Goal: Task Accomplishment & Management: Complete application form

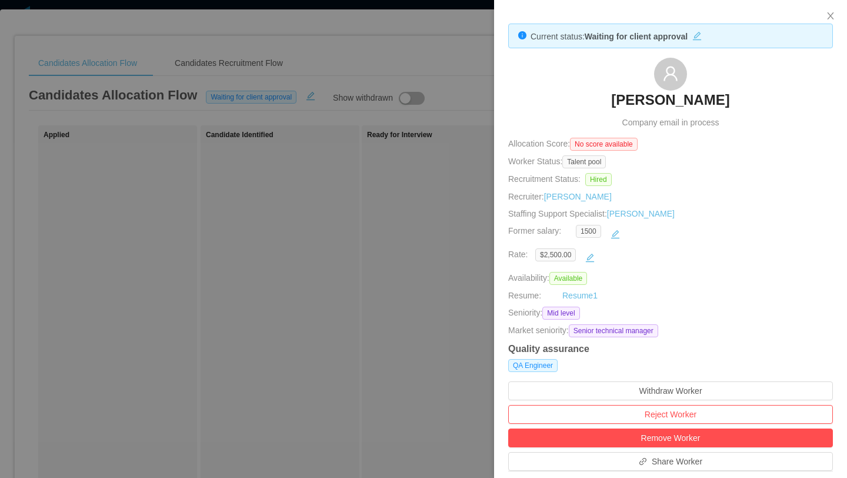
scroll to position [0, 238]
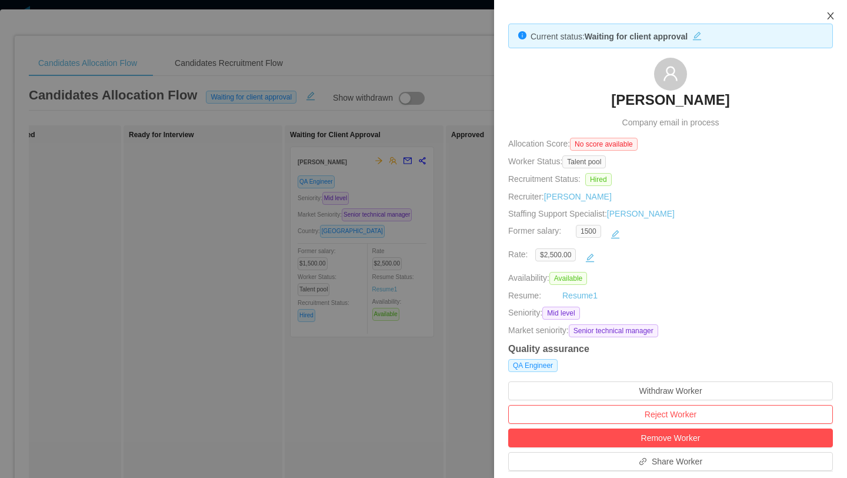
click at [829, 15] on icon "icon: close" at bounding box center [830, 15] width 9 height 9
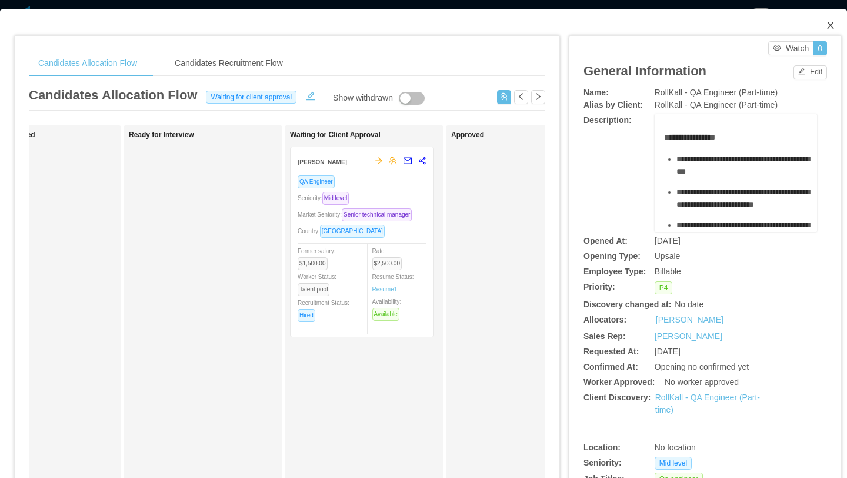
click at [832, 29] on icon "icon: close" at bounding box center [830, 25] width 9 height 9
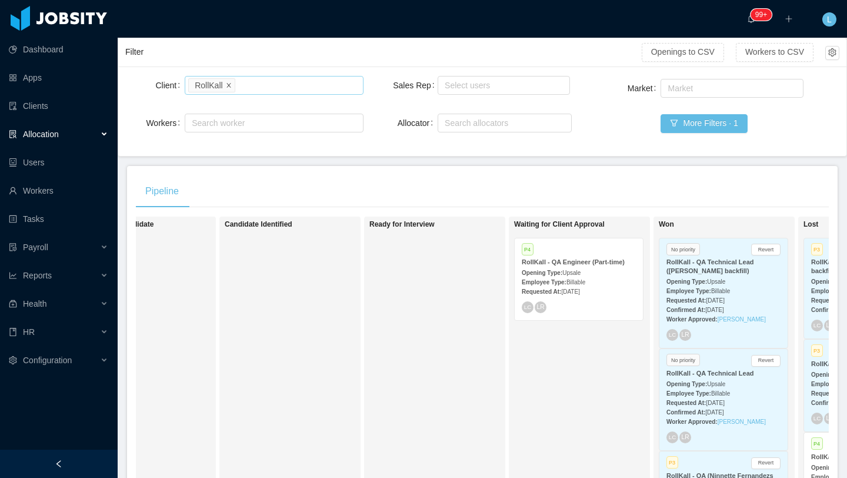
click at [227, 87] on icon "icon: close" at bounding box center [229, 85] width 6 height 6
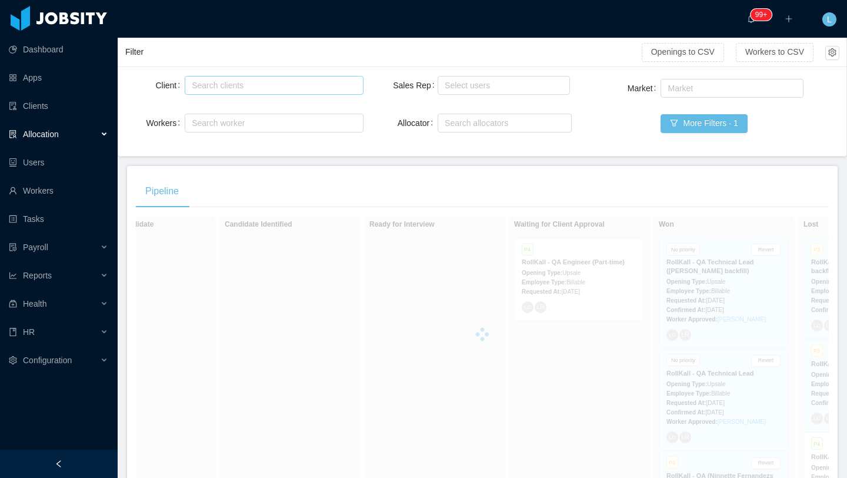
click at [221, 84] on div "Search clients" at bounding box center [271, 85] width 159 height 12
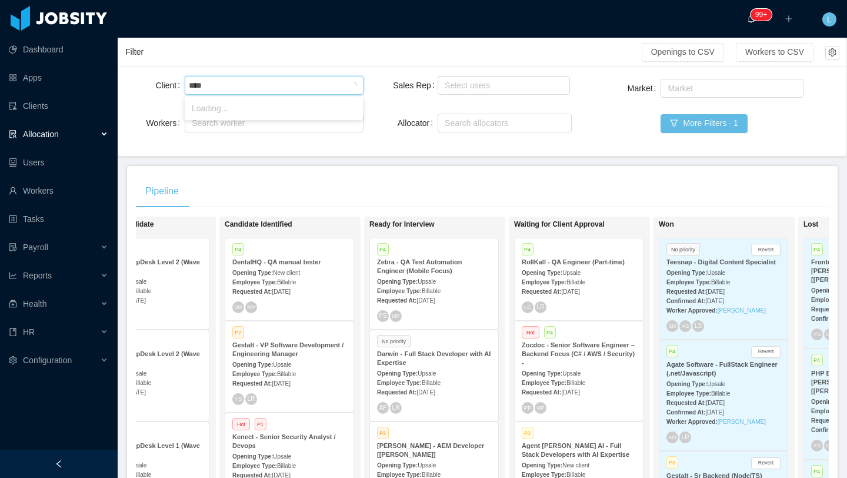
type input "*****"
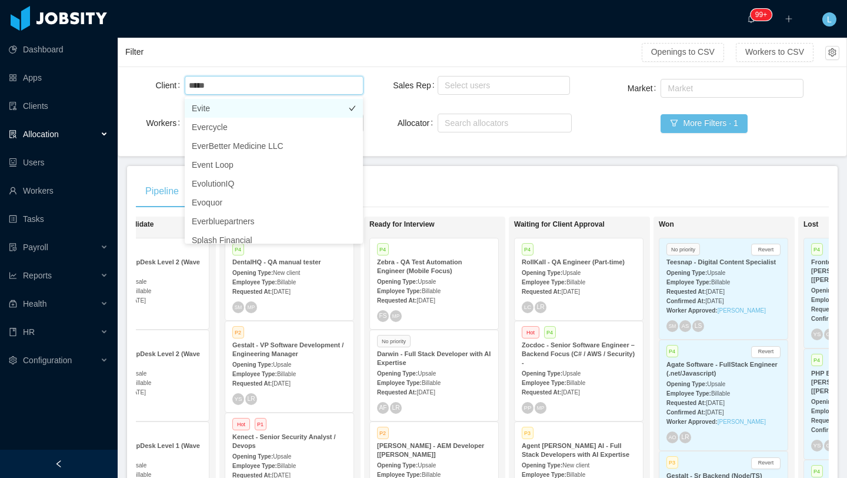
click at [214, 112] on li "Evite" at bounding box center [274, 108] width 178 height 19
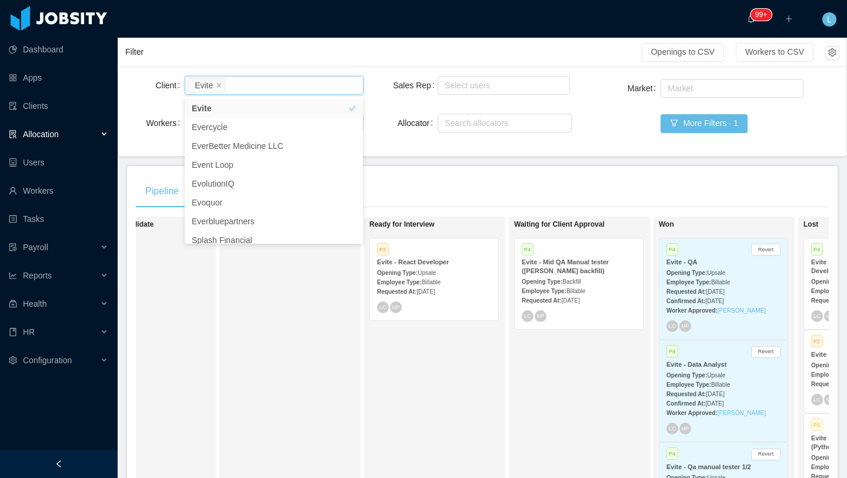
click at [514, 194] on div "Pipeline" at bounding box center [482, 191] width 693 height 33
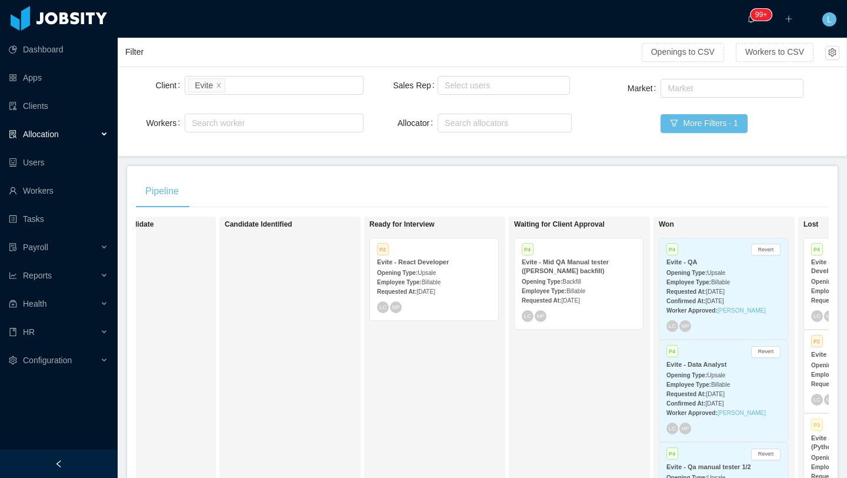
click at [602, 293] on div "Employee Type: Billable" at bounding box center [579, 290] width 114 height 12
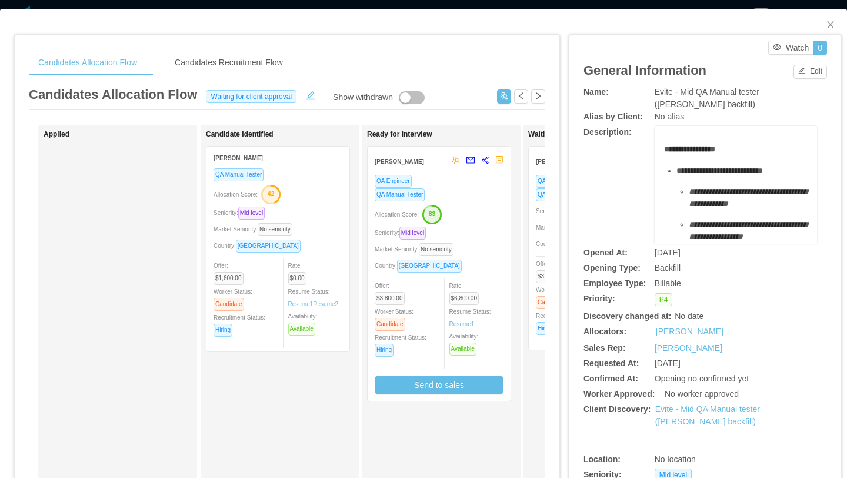
scroll to position [0, 48]
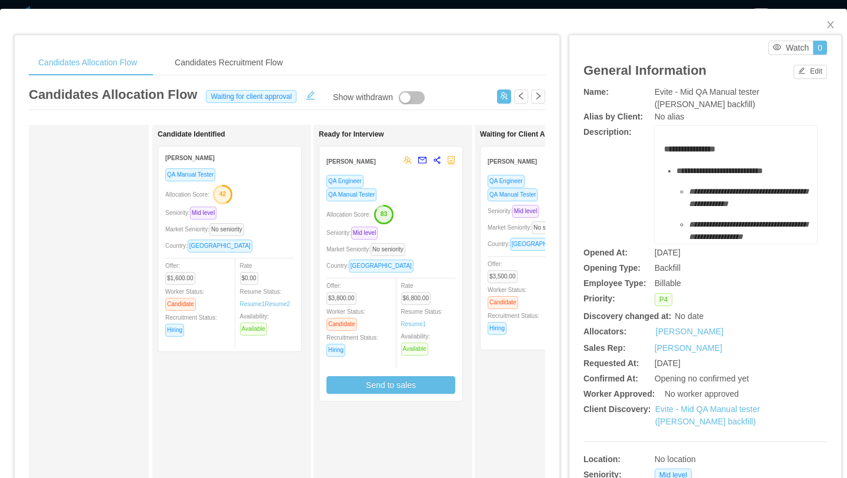
click at [427, 226] on div "Seniority: Mid level" at bounding box center [391, 233] width 129 height 14
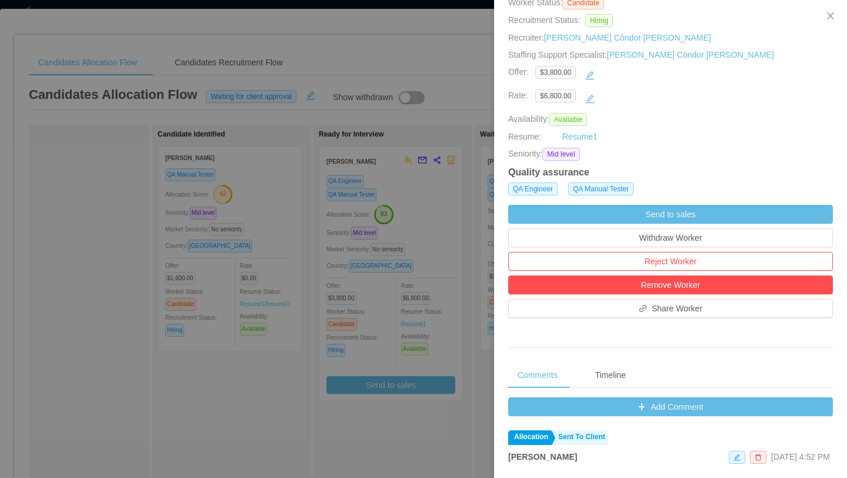
scroll to position [245, 0]
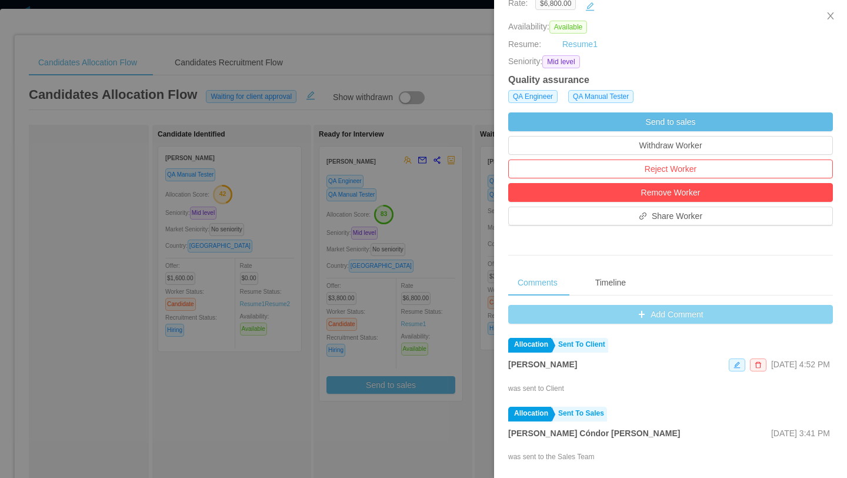
click at [688, 318] on button "Add Comment" at bounding box center [670, 314] width 325 height 19
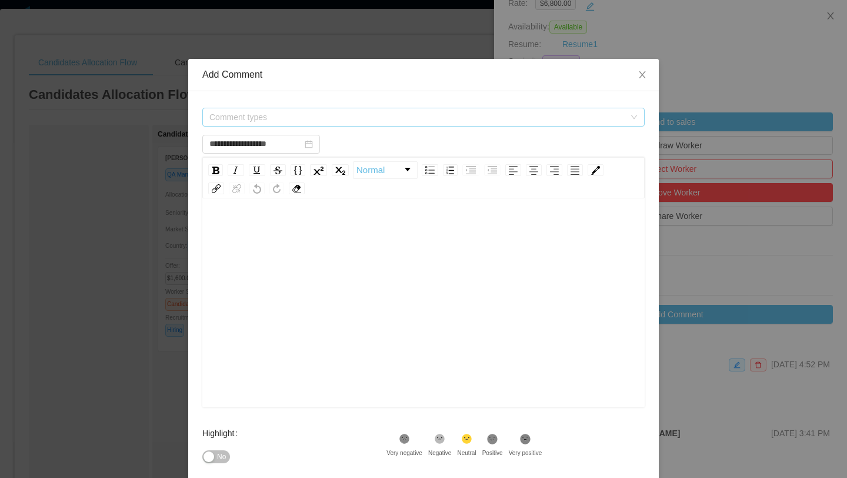
click at [328, 115] on span "Comment types" at bounding box center [416, 117] width 415 height 12
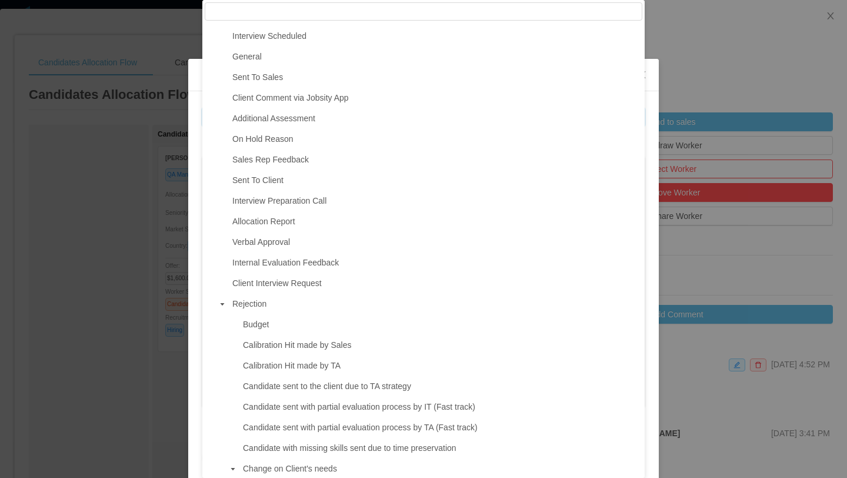
scroll to position [99, 0]
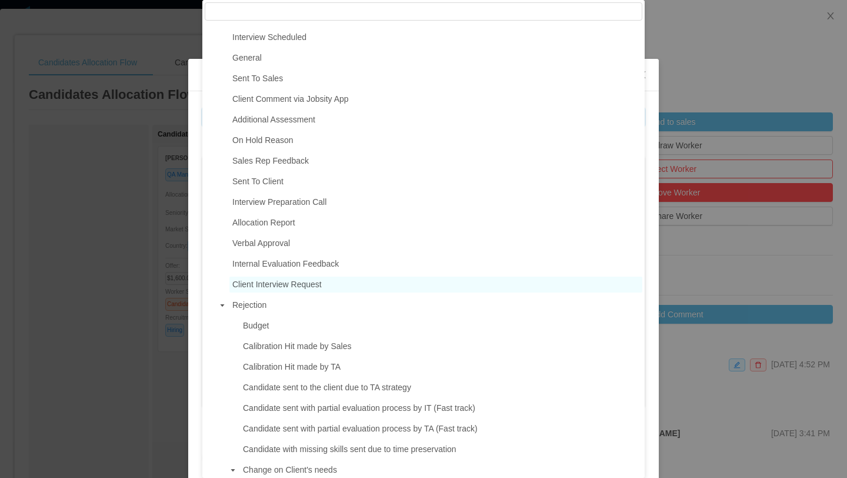
click at [322, 284] on span "Client Interview Request" at bounding box center [276, 283] width 89 height 9
type input "**********"
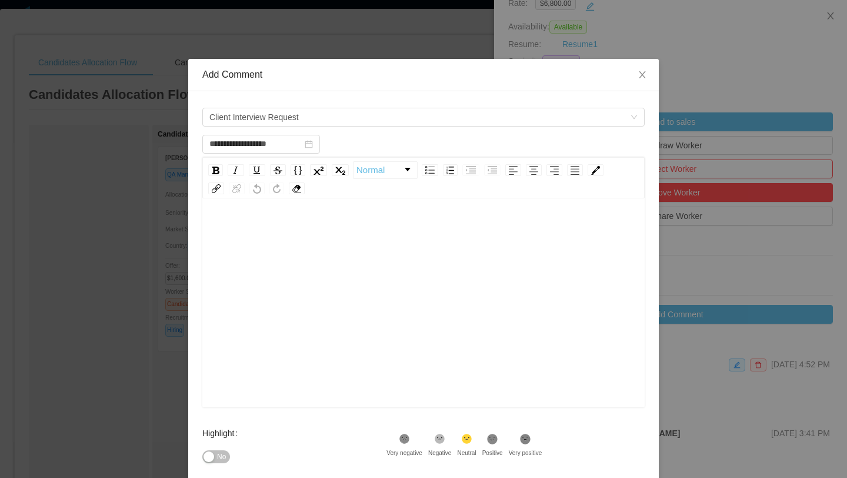
click at [271, 227] on div "rdw-editor" at bounding box center [424, 230] width 424 height 24
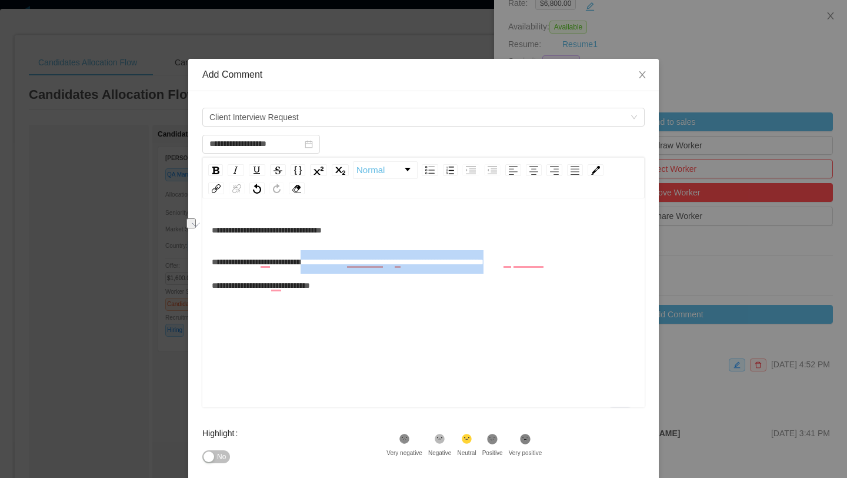
drag, startPoint x: 554, startPoint y: 262, endPoint x: 321, endPoint y: 259, distance: 232.4
click at [321, 259] on div "**********" at bounding box center [424, 273] width 424 height 47
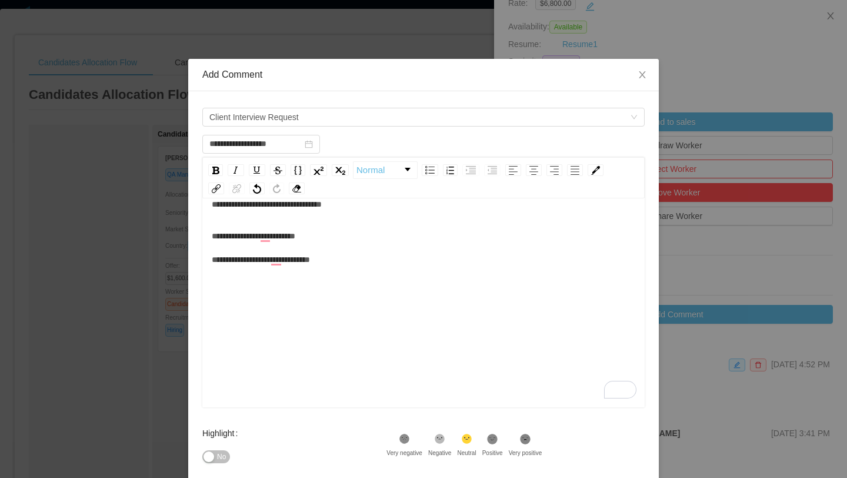
scroll to position [125, 0]
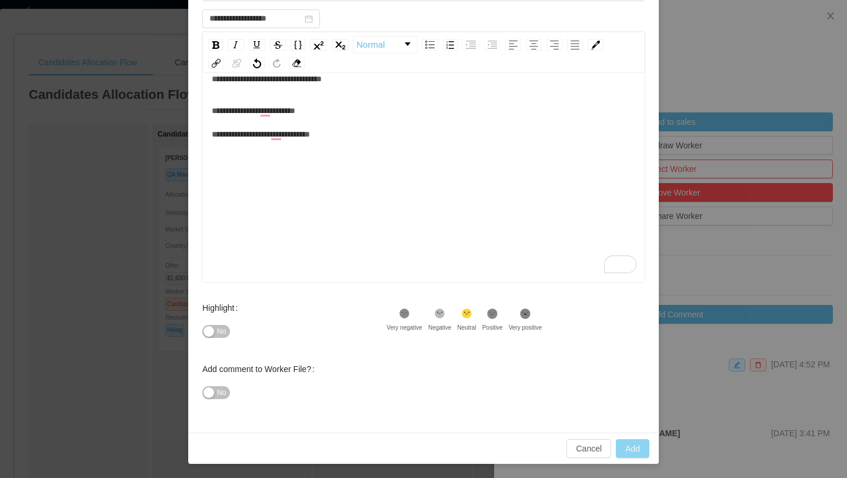
type input "**********"
click at [627, 454] on button "Add" at bounding box center [633, 448] width 34 height 19
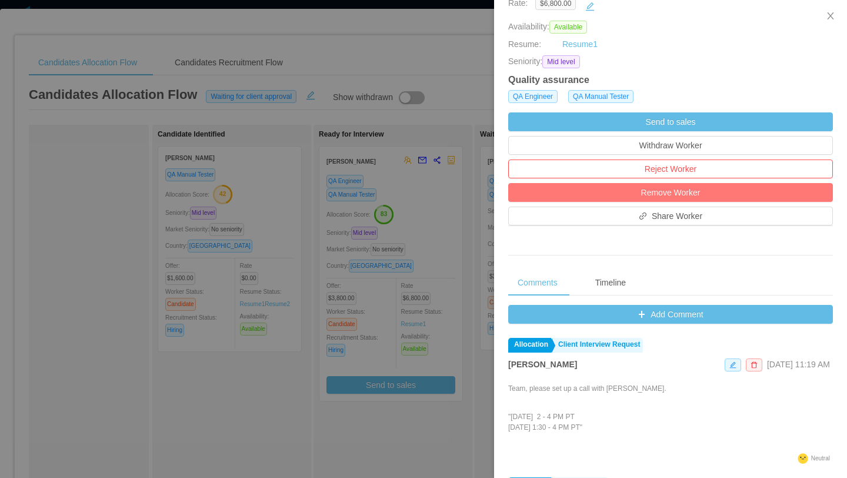
scroll to position [0, 0]
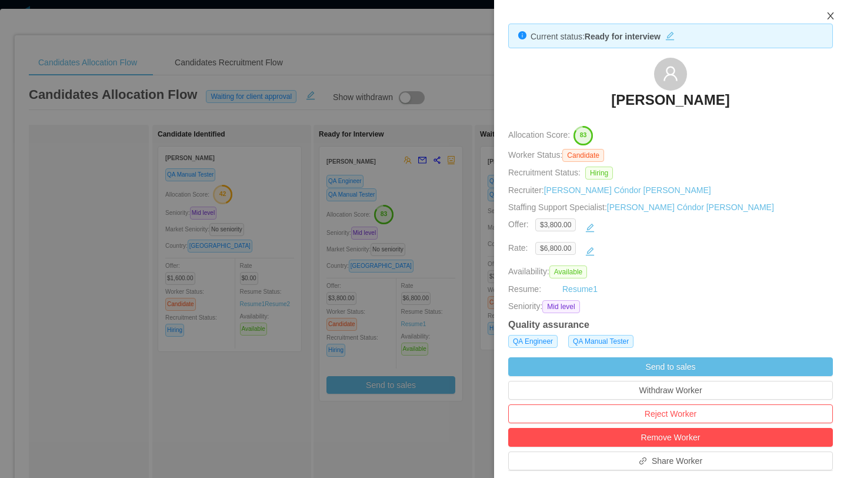
click at [828, 18] on icon "icon: close" at bounding box center [830, 15] width 9 height 9
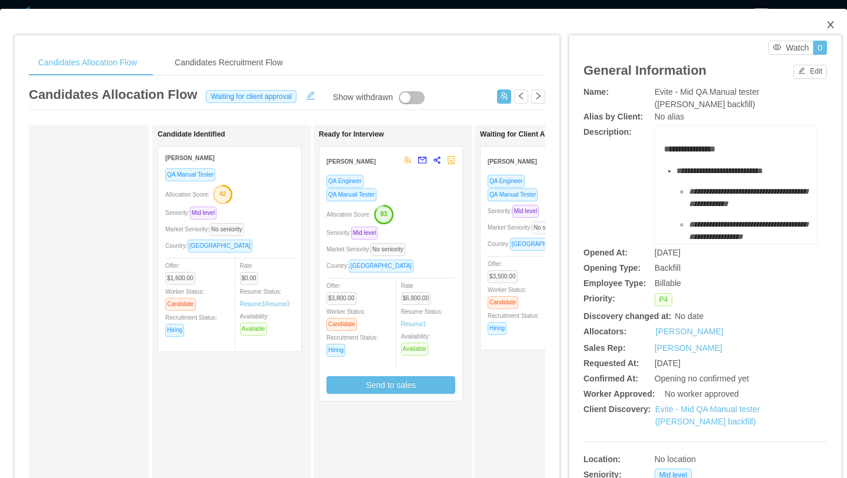
click at [831, 25] on icon "icon: close" at bounding box center [830, 24] width 9 height 9
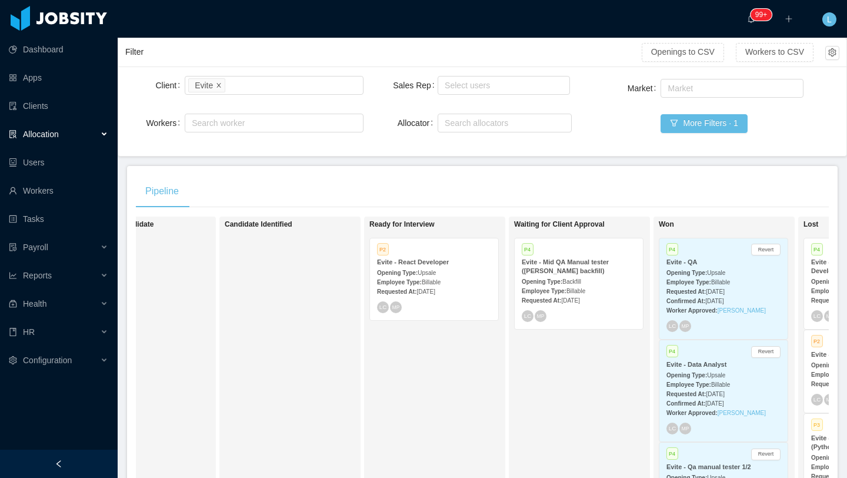
click at [219, 85] on icon "icon: close" at bounding box center [219, 84] width 4 height 4
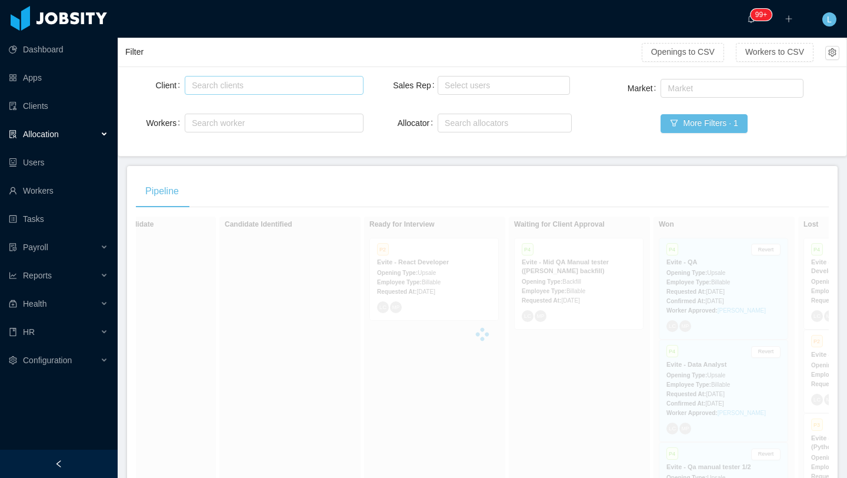
click at [221, 89] on div "Search clients" at bounding box center [271, 85] width 159 height 12
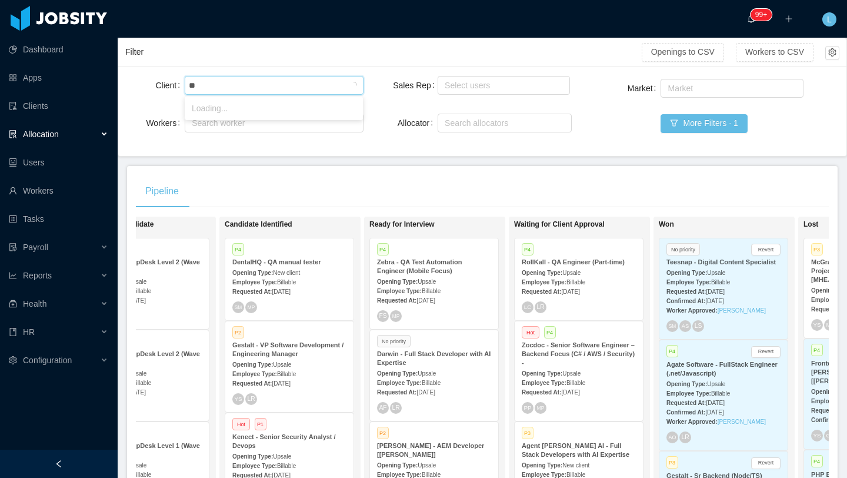
type input "*"
type input "****"
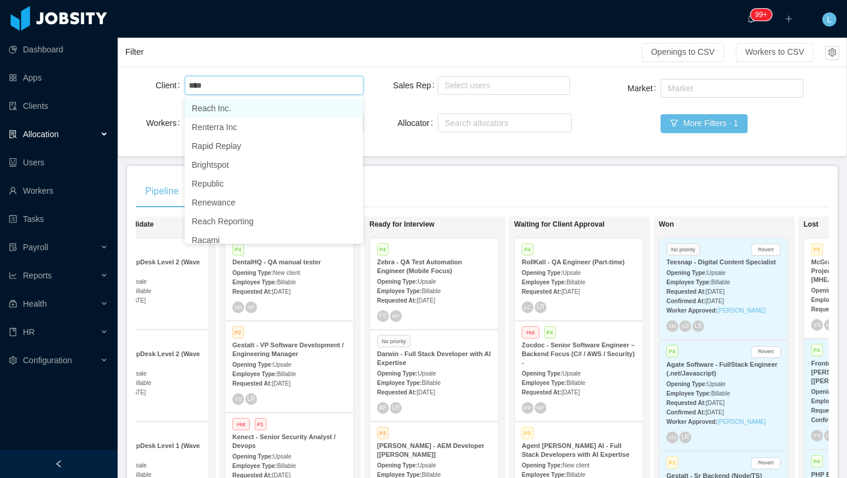
click at [226, 113] on li "Reach Inc." at bounding box center [274, 108] width 178 height 19
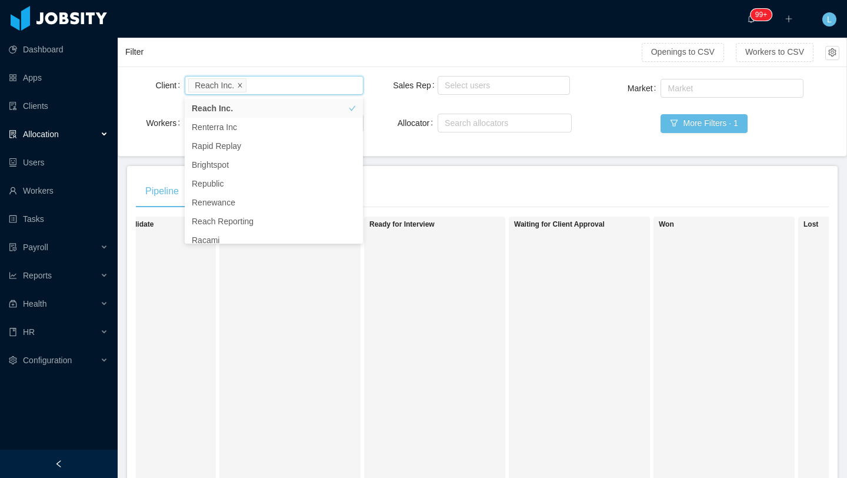
click at [241, 86] on icon "icon: close" at bounding box center [240, 85] width 6 height 6
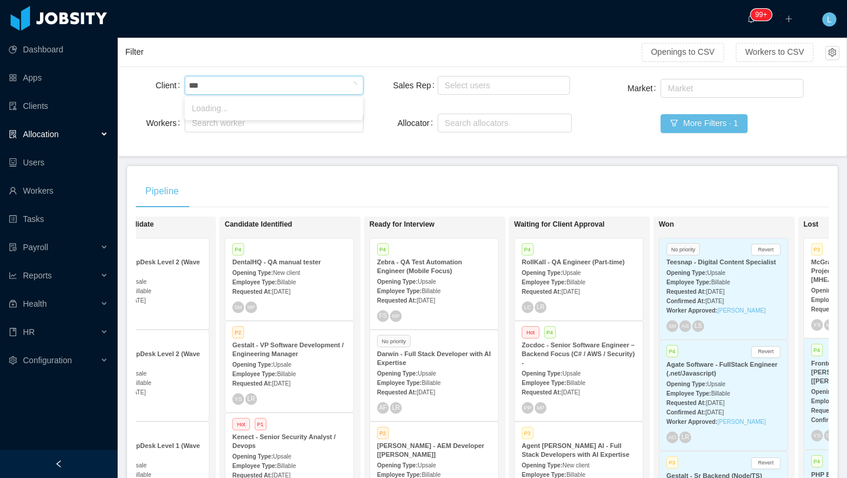
type input "****"
click at [279, 108] on li "RollKall" at bounding box center [274, 108] width 178 height 19
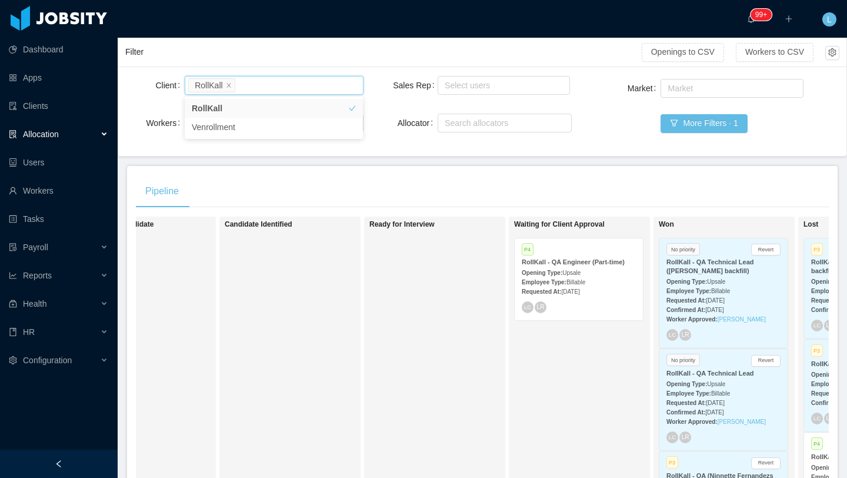
scroll to position [0, 217]
click at [579, 291] on span "[DATE]" at bounding box center [570, 291] width 18 height 6
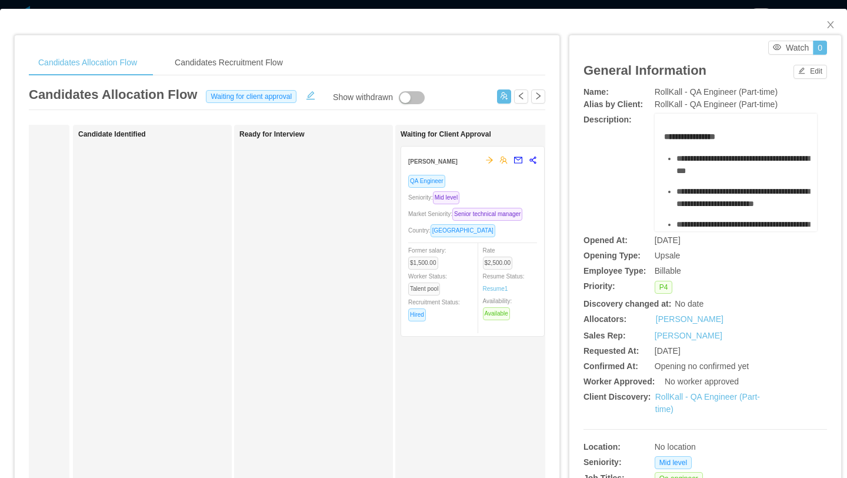
scroll to position [0, 135]
click at [491, 218] on div "Market Seniority: Senior technical manager" at bounding box center [465, 214] width 129 height 14
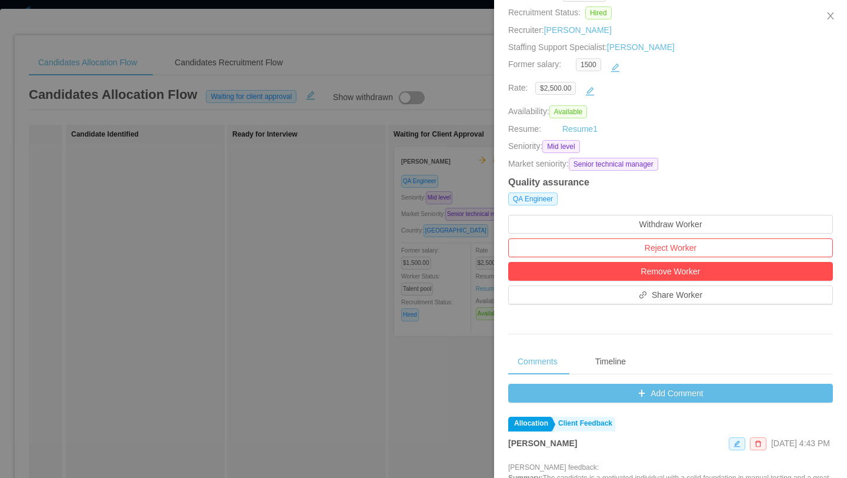
scroll to position [183, 0]
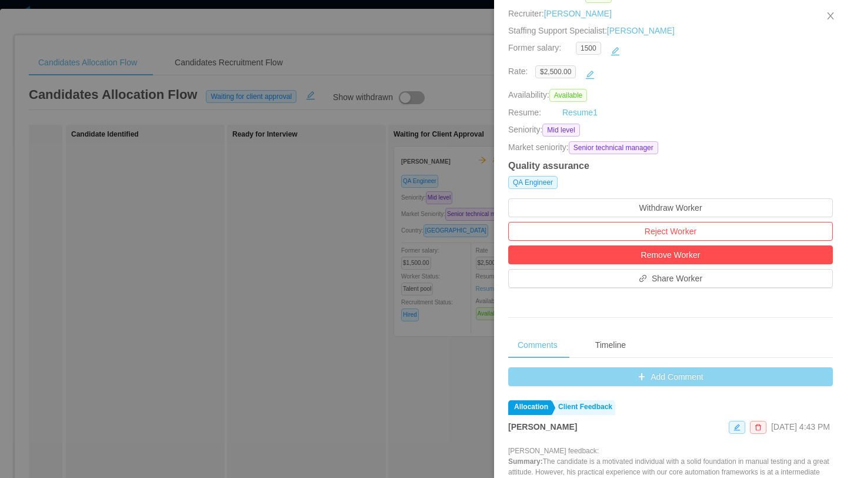
click at [646, 384] on button "Add Comment" at bounding box center [670, 376] width 325 height 19
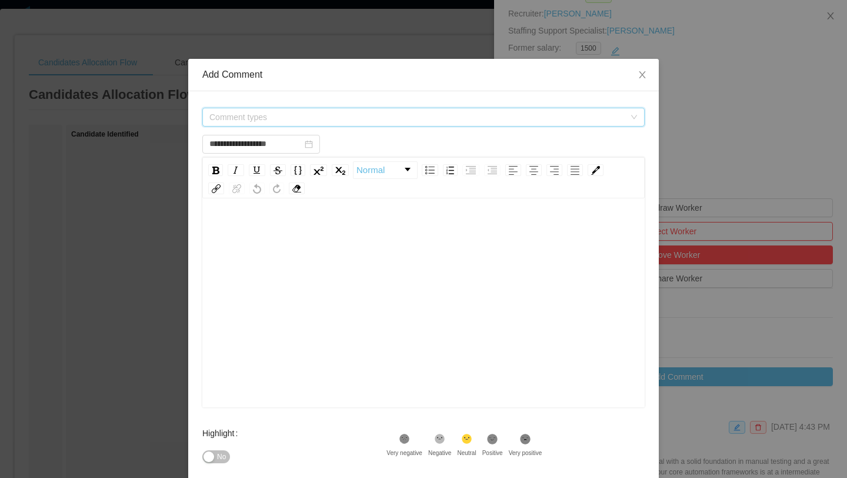
click at [328, 111] on span "Comment types" at bounding box center [416, 117] width 415 height 12
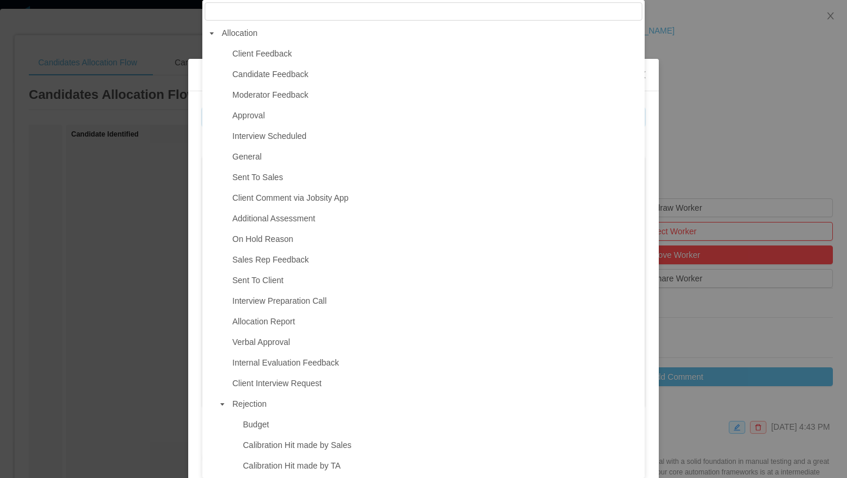
type input "**********"
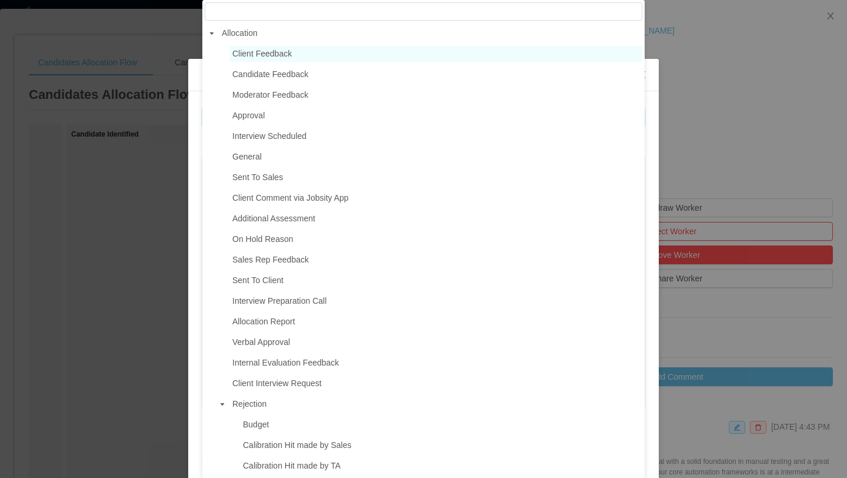
click at [289, 56] on span "Client Feedback" at bounding box center [261, 53] width 59 height 9
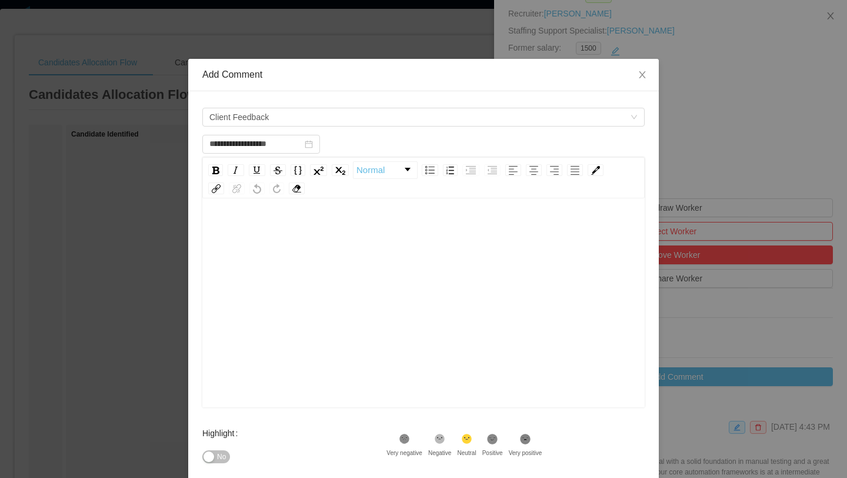
click at [263, 235] on div "rdw-editor" at bounding box center [424, 230] width 424 height 24
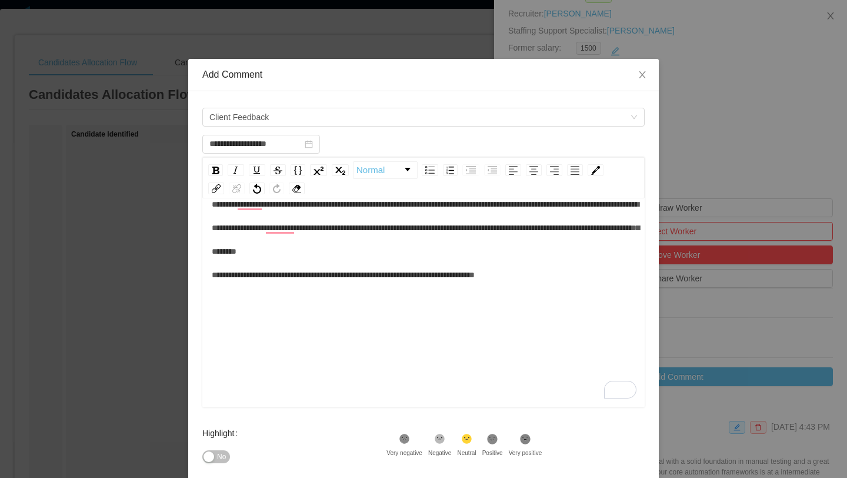
scroll to position [125, 0]
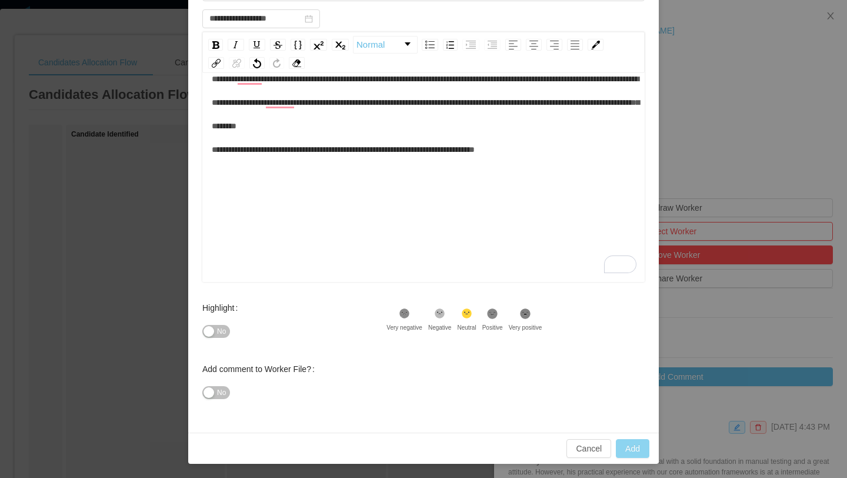
type input "**********"
click at [627, 451] on button "Add" at bounding box center [633, 448] width 34 height 19
